Goal: Information Seeking & Learning: Learn about a topic

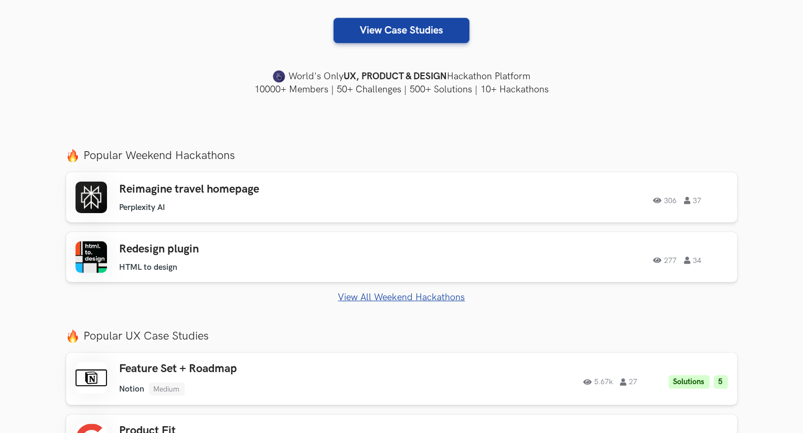
scroll to position [367, 0]
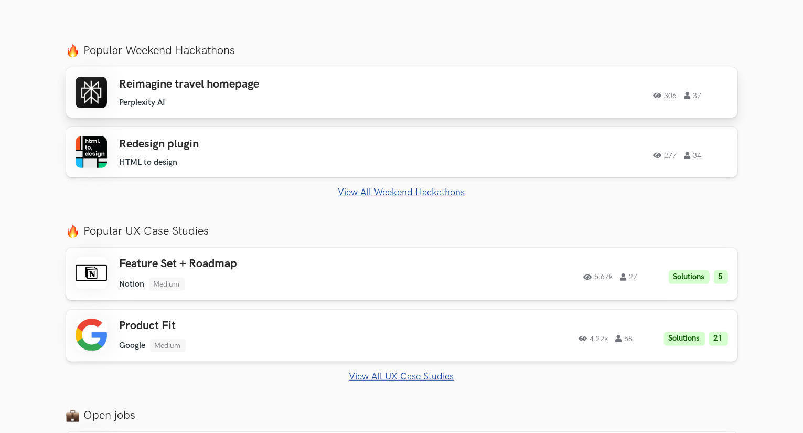
click at [319, 99] on ul "Perplexity AI" at bounding box center [269, 103] width 298 height 10
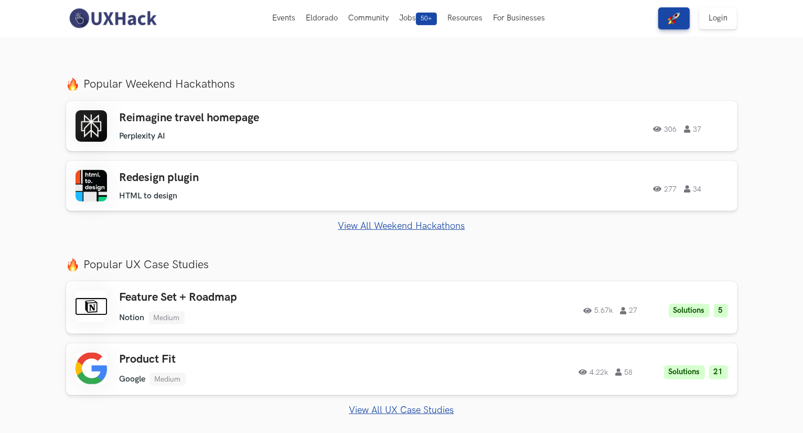
scroll to position [262, 0]
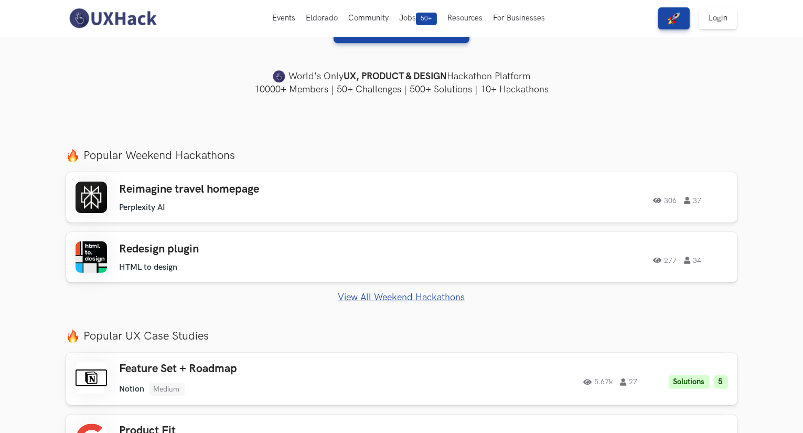
click at [371, 297] on link "View All Weekend Hackathons" at bounding box center [401, 297] width 671 height 11
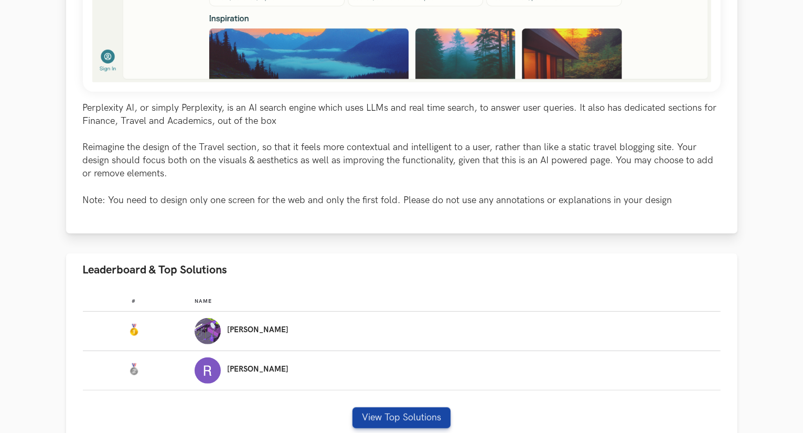
scroll to position [524, 0]
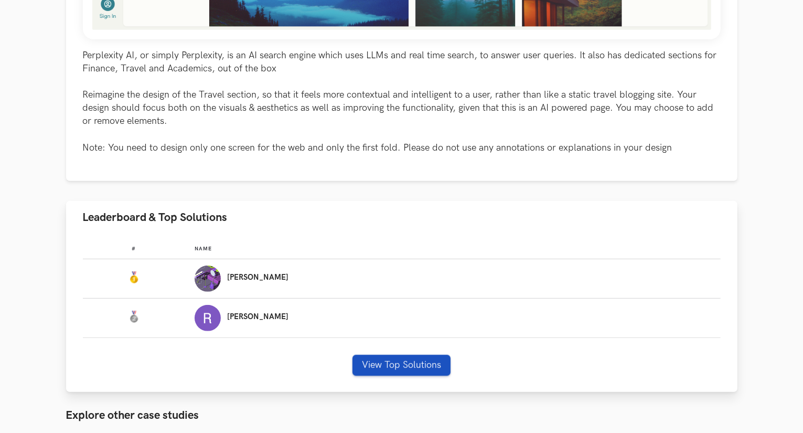
click at [394, 353] on div "# Name #: Name: Surajit #: Name: Rajib View Top Solutions" at bounding box center [401, 313] width 671 height 158
click at [395, 356] on button "View Top Solutions" at bounding box center [401, 364] width 98 height 21
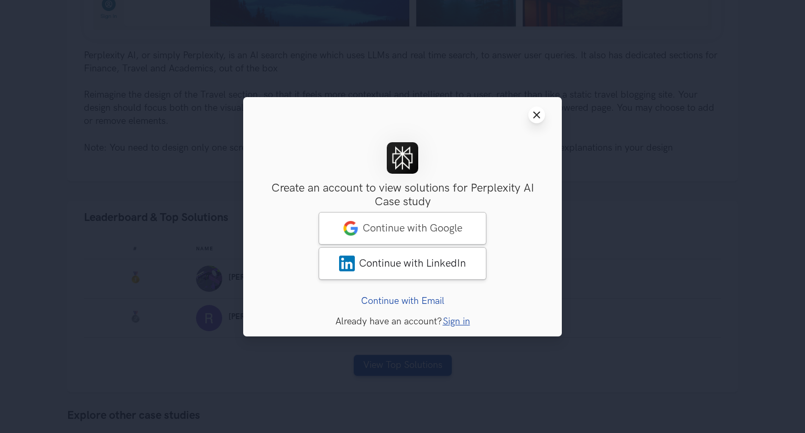
click at [543, 118] on button "Close modal window" at bounding box center [537, 114] width 17 height 17
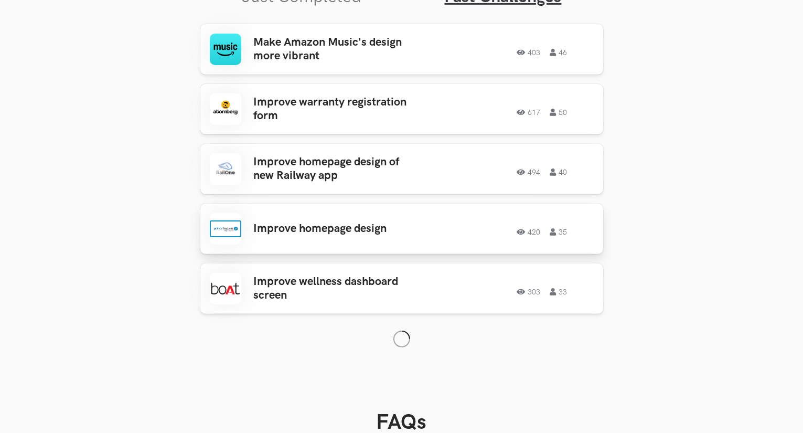
scroll to position [404, 0]
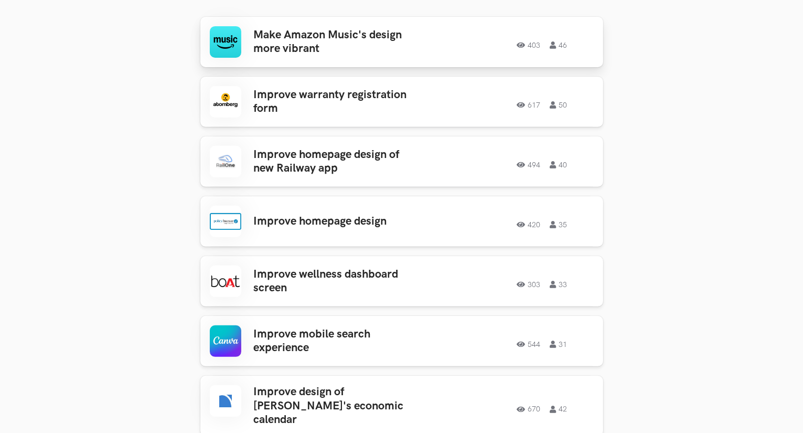
click at [434, 45] on div "403 46" at bounding box center [512, 42] width 164 height 14
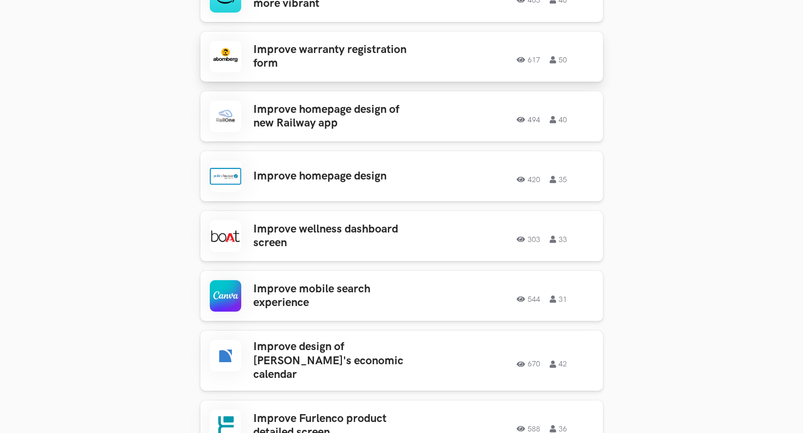
scroll to position [457, 0]
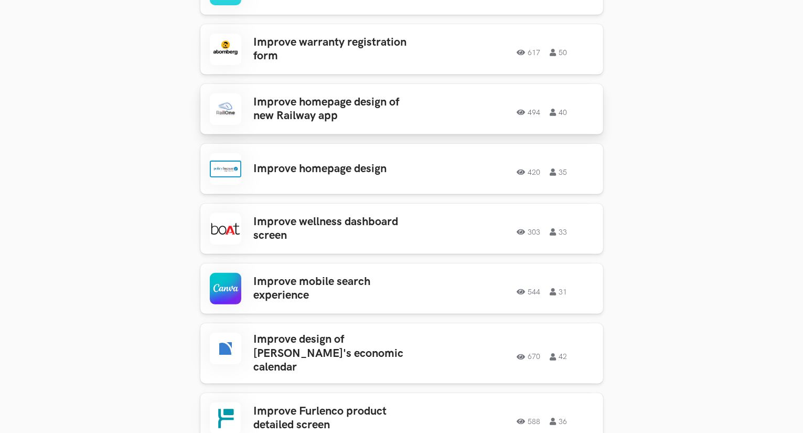
click at [473, 121] on div "Improve homepage design of new Railway app 494 40 494 40" at bounding box center [402, 108] width 384 height 31
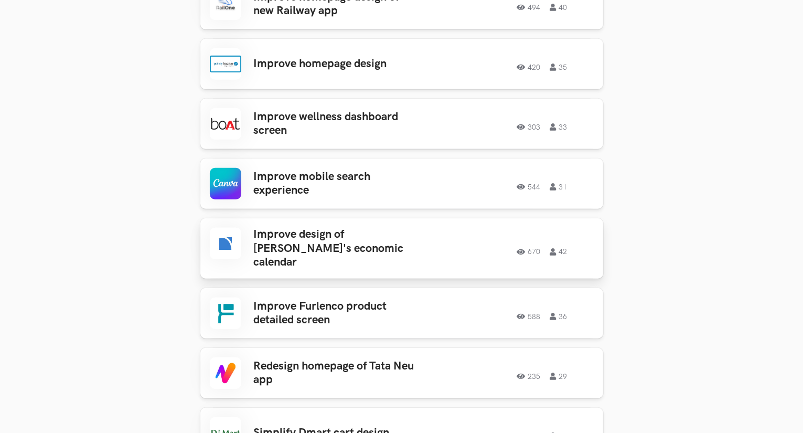
scroll to position [666, 0]
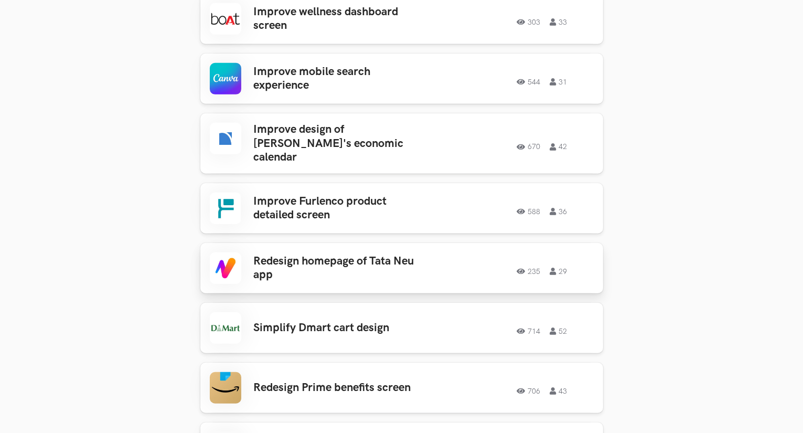
click at [435, 261] on div "235 29" at bounding box center [512, 268] width 164 height 14
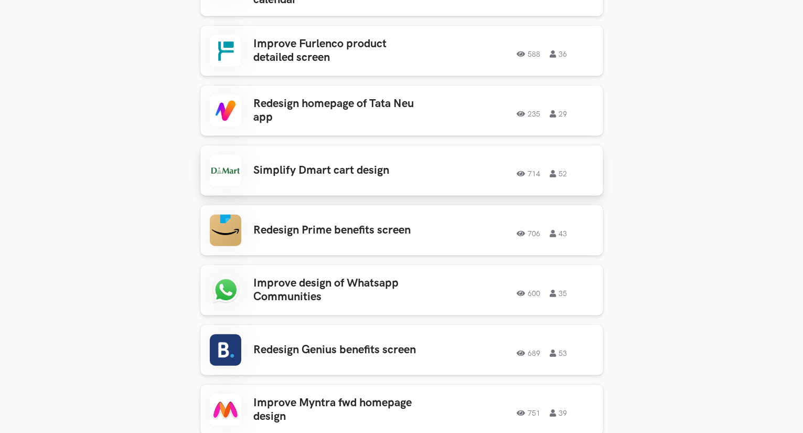
scroll to position [876, 0]
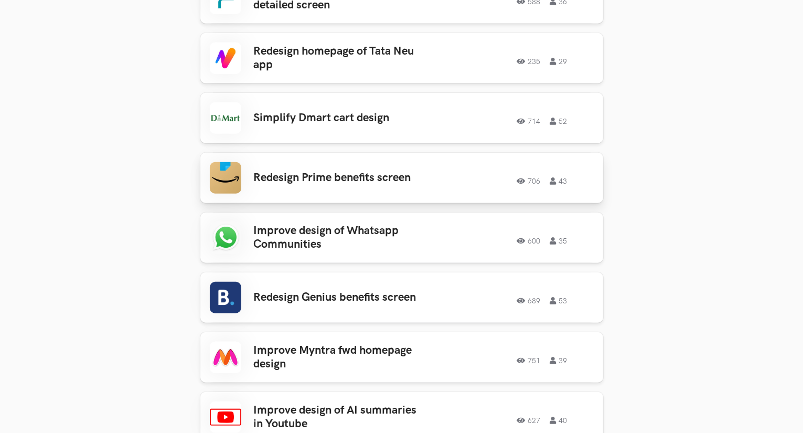
click at [479, 171] on div "706 43" at bounding box center [518, 178] width 151 height 14
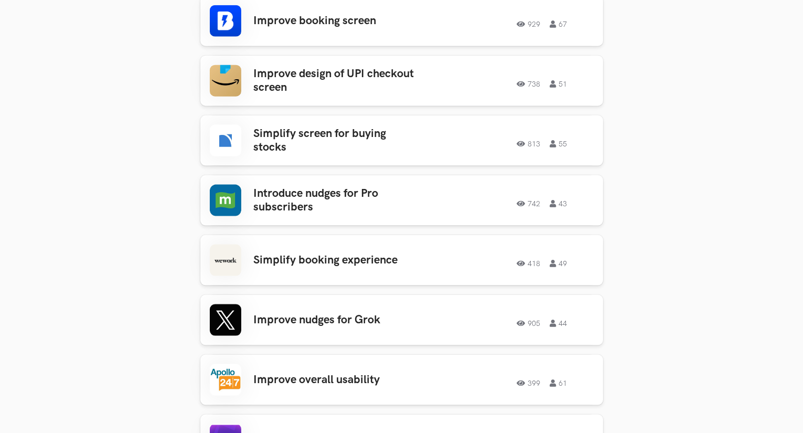
scroll to position [1401, 0]
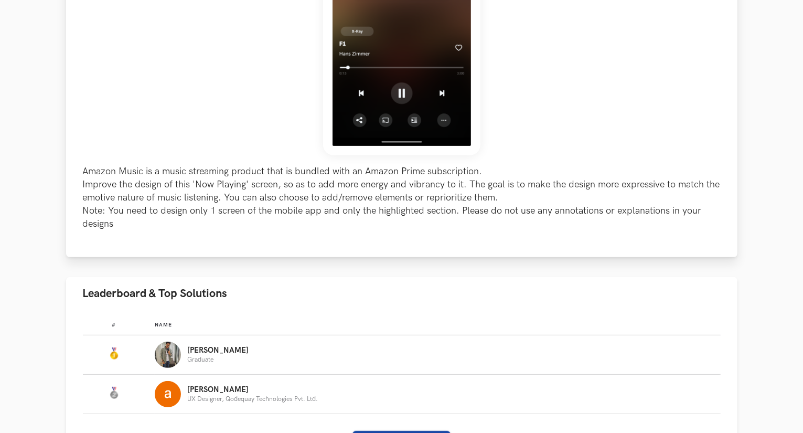
scroll to position [420, 0]
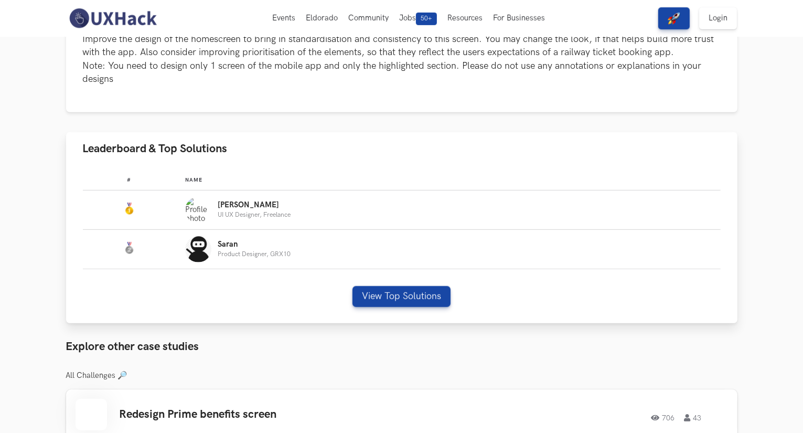
scroll to position [472, 0]
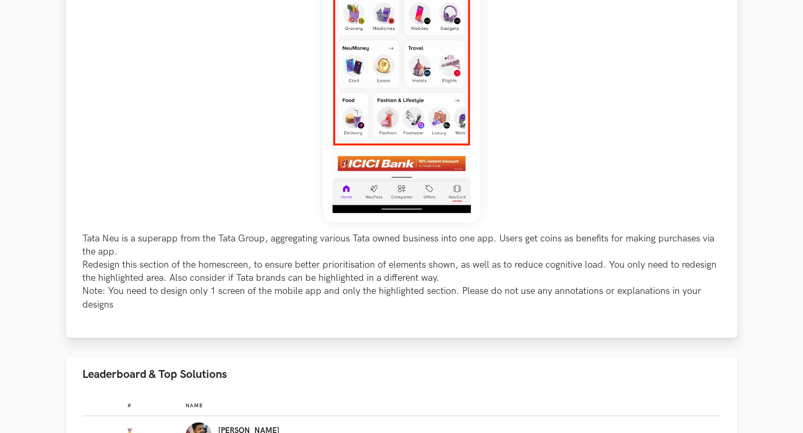
scroll to position [420, 0]
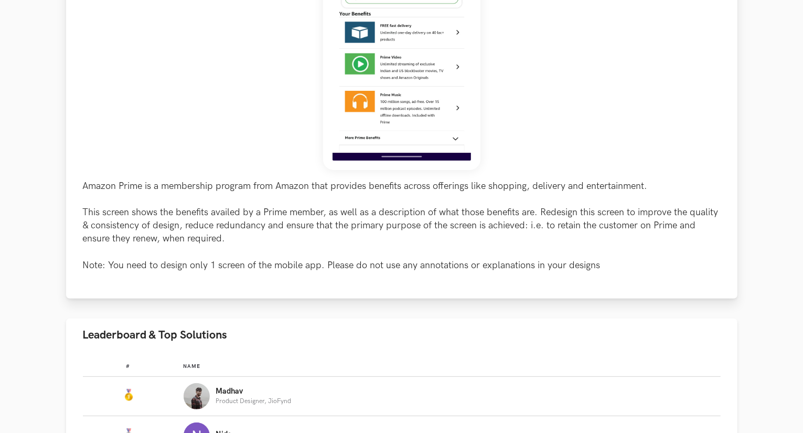
scroll to position [472, 0]
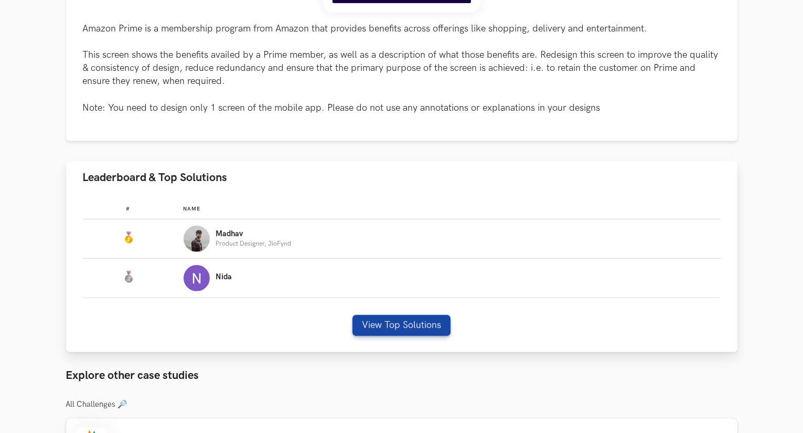
click at [283, 240] on p "Product Designer, JioFynd" at bounding box center [254, 243] width 76 height 7
click at [319, 223] on td "Name: [PERSON_NAME] Product Designer, JioFynd" at bounding box center [452, 238] width 537 height 39
